Goal: Find specific page/section: Find specific page/section

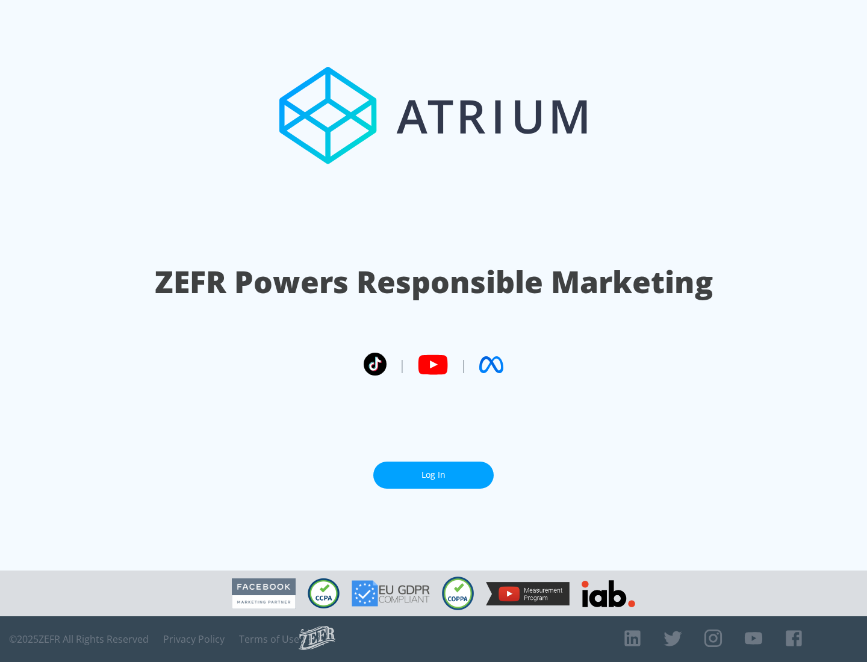
click at [433, 470] on link "Log In" at bounding box center [433, 475] width 120 height 27
